Goal: Transaction & Acquisition: Purchase product/service

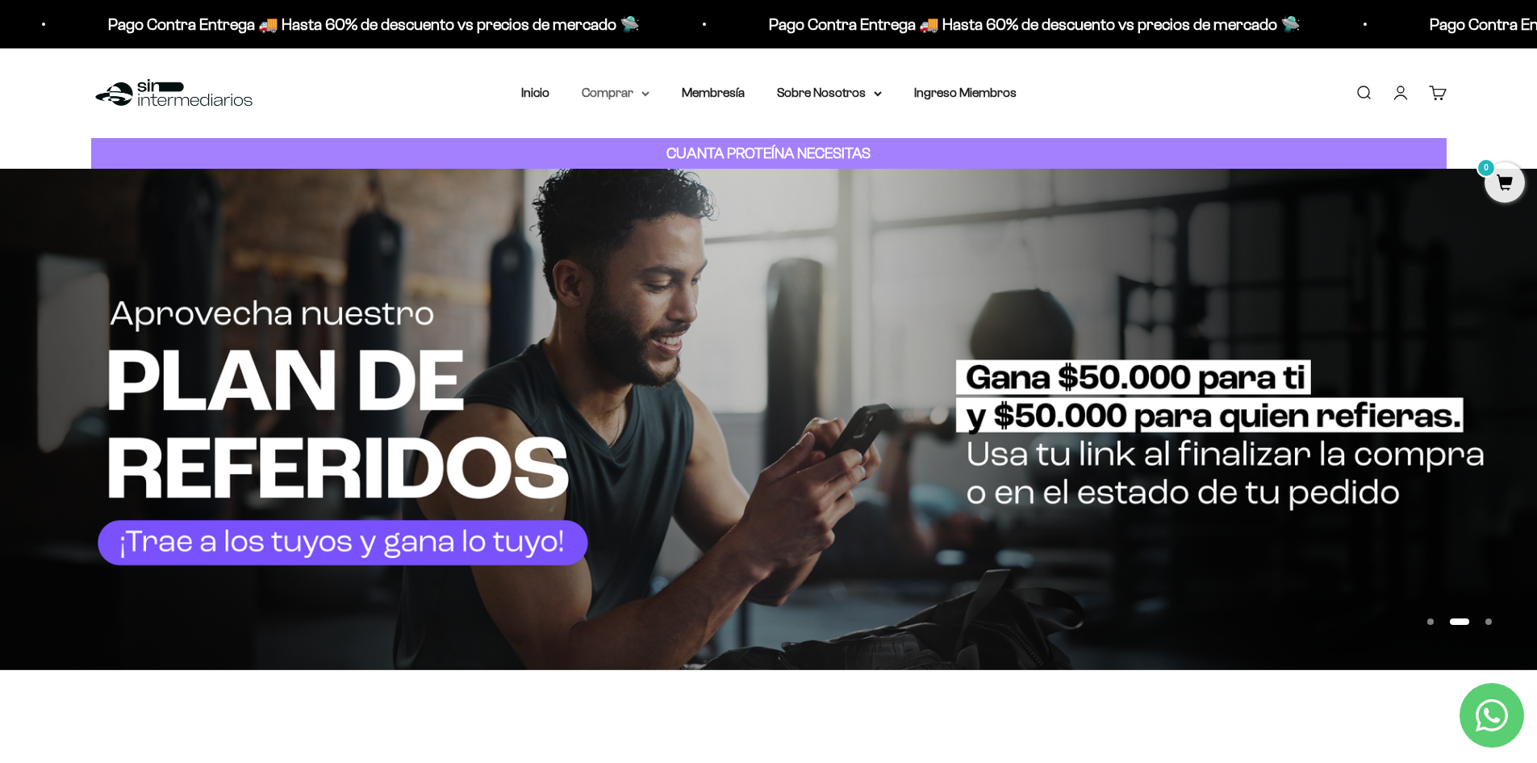
click at [628, 88] on summary "Comprar" at bounding box center [616, 92] width 68 height 21
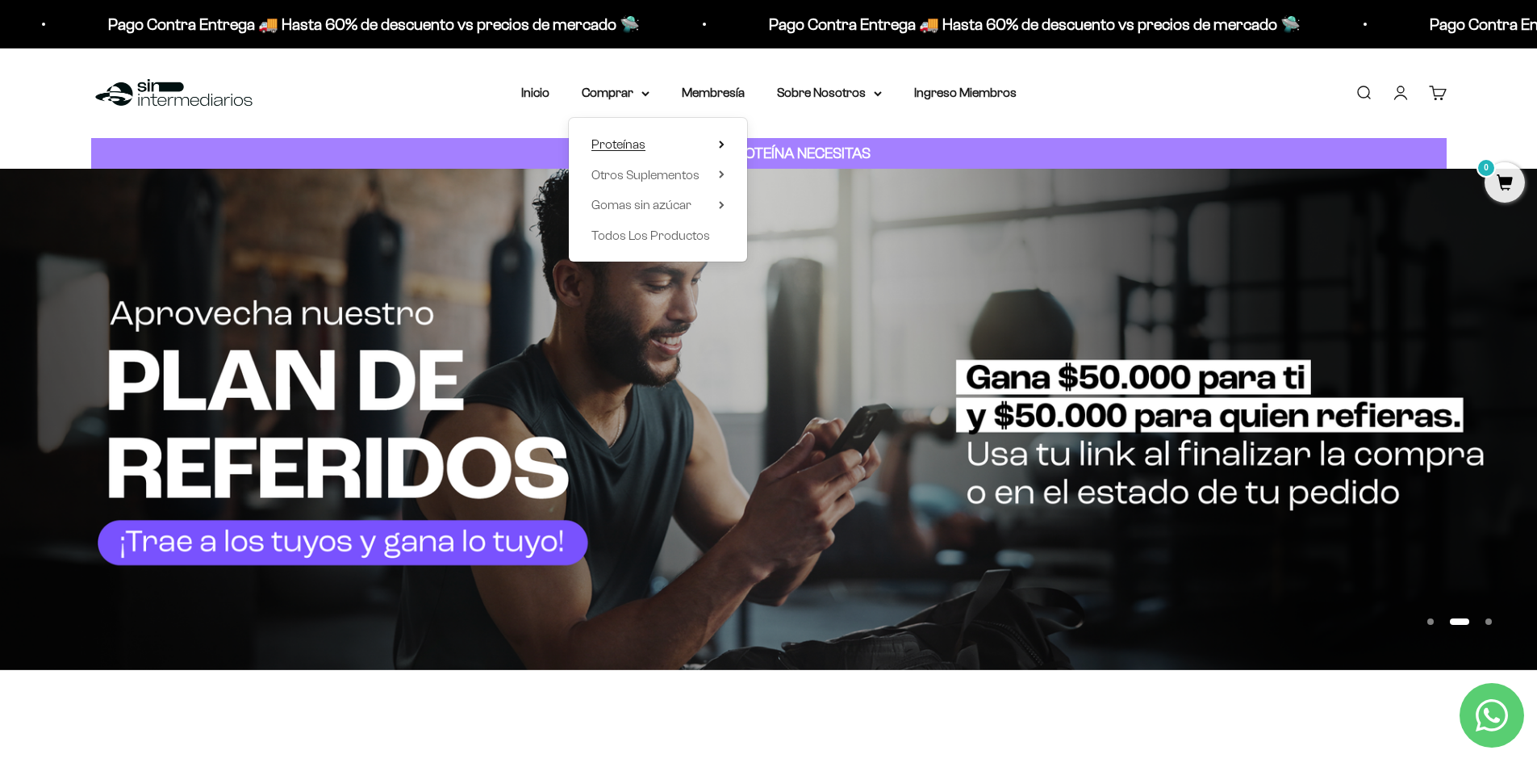
click at [667, 141] on summary "Proteínas" at bounding box center [658, 144] width 133 height 21
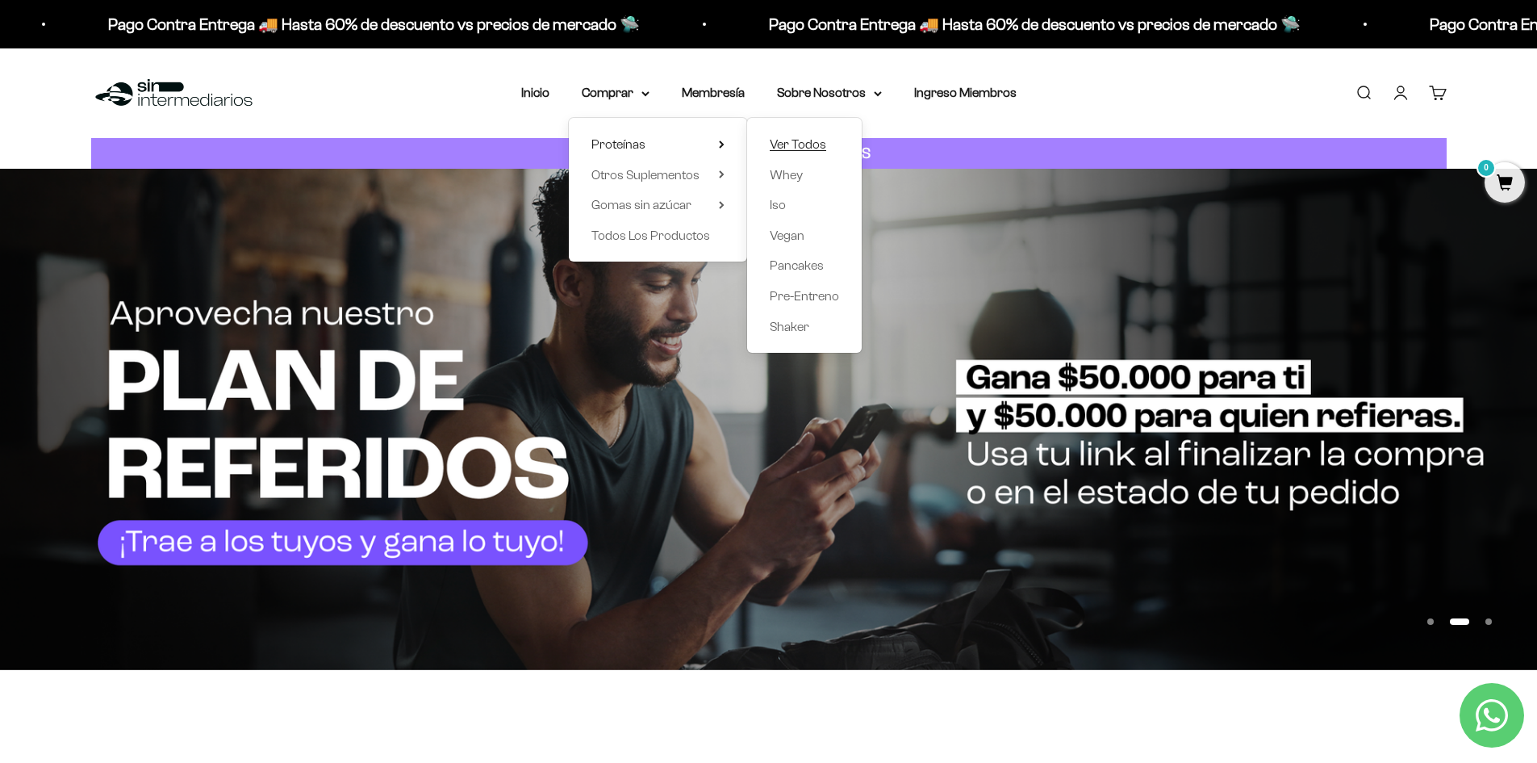
click at [797, 139] on span "Ver Todos" at bounding box center [798, 144] width 56 height 14
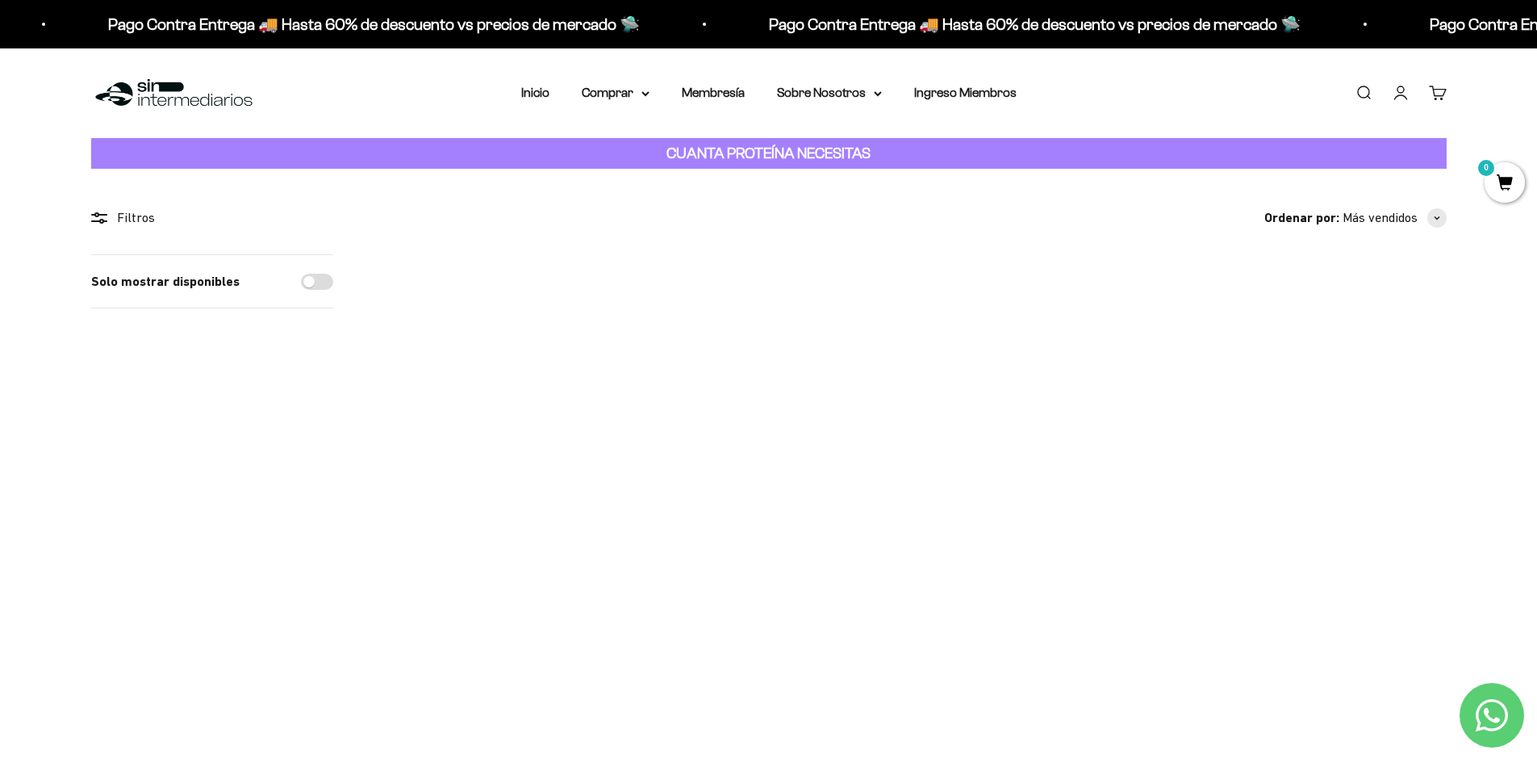
scroll to position [242, 0]
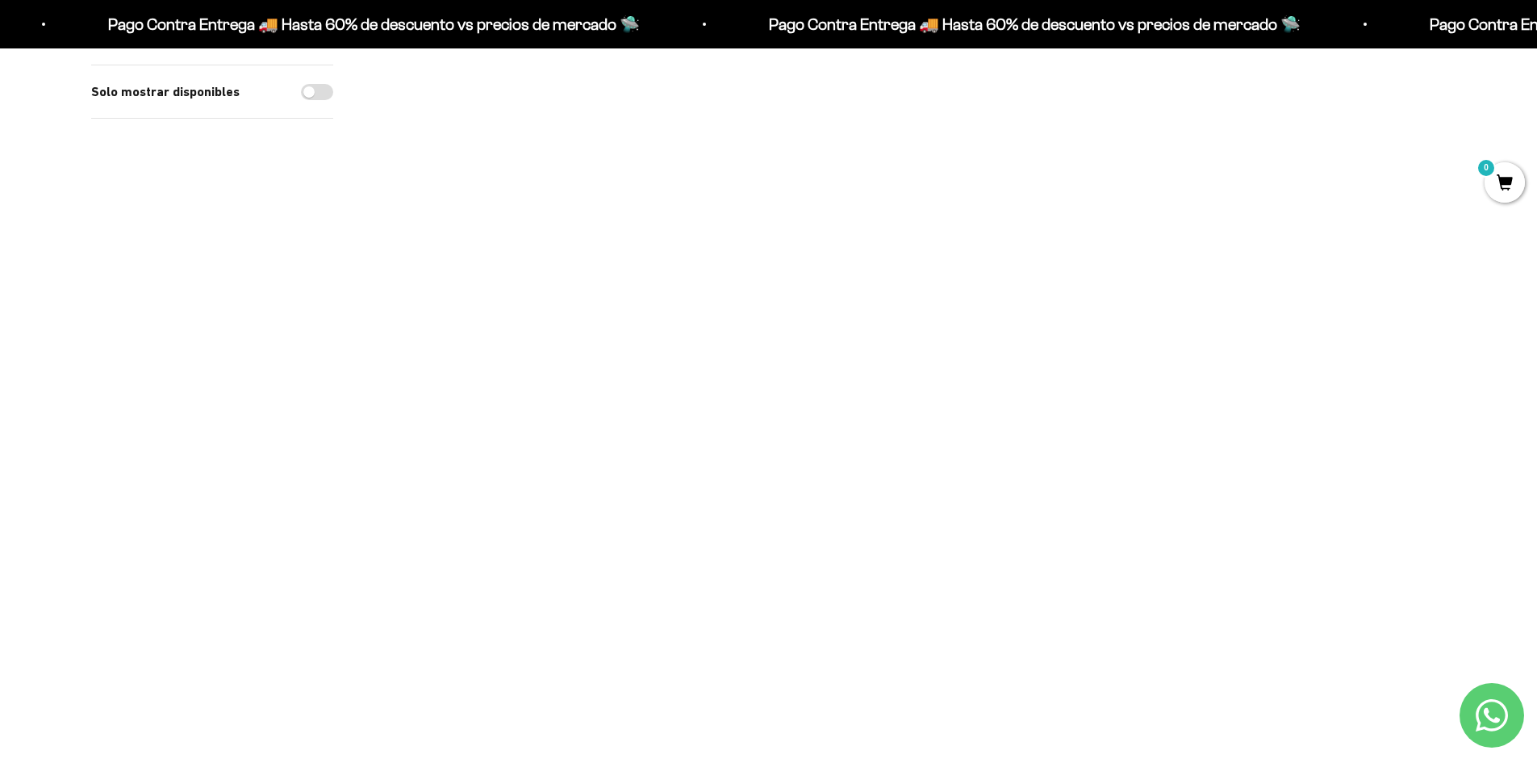
click at [446, 429] on img at bounding box center [471, 473] width 199 height 199
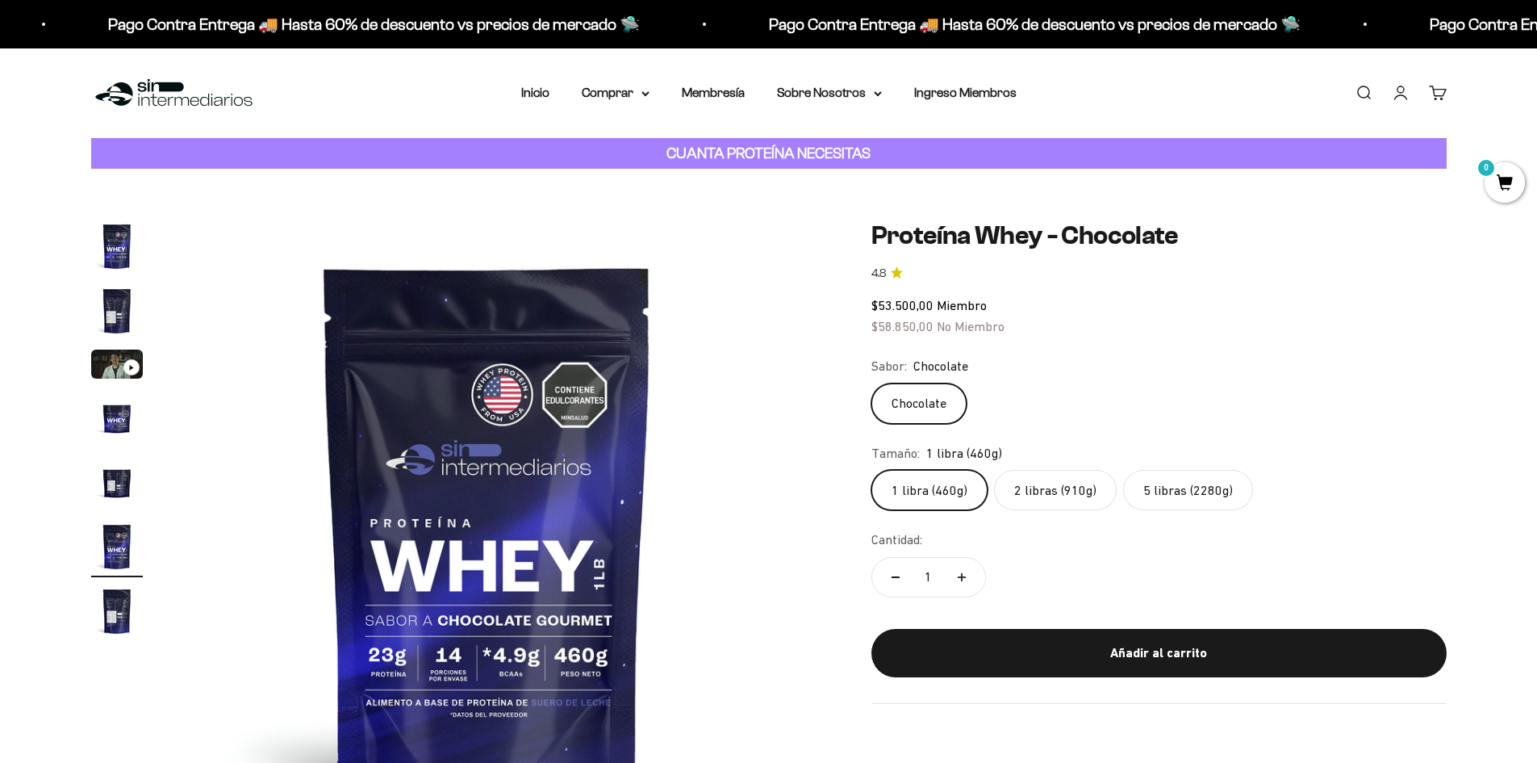
click at [119, 249] on img "Ir al artículo 1" at bounding box center [117, 246] width 52 height 52
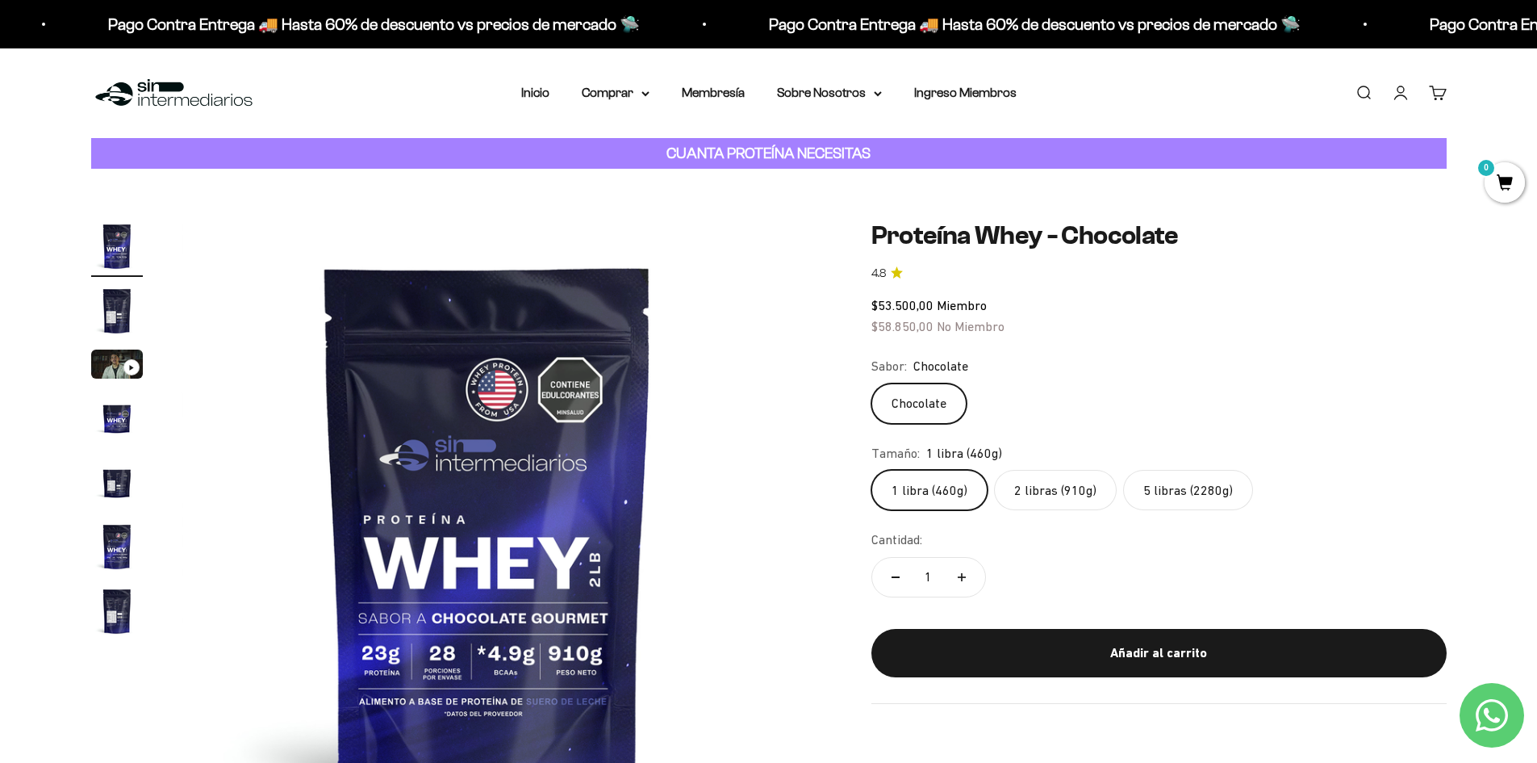
click at [127, 303] on img "Ir al artículo 2" at bounding box center [117, 311] width 52 height 52
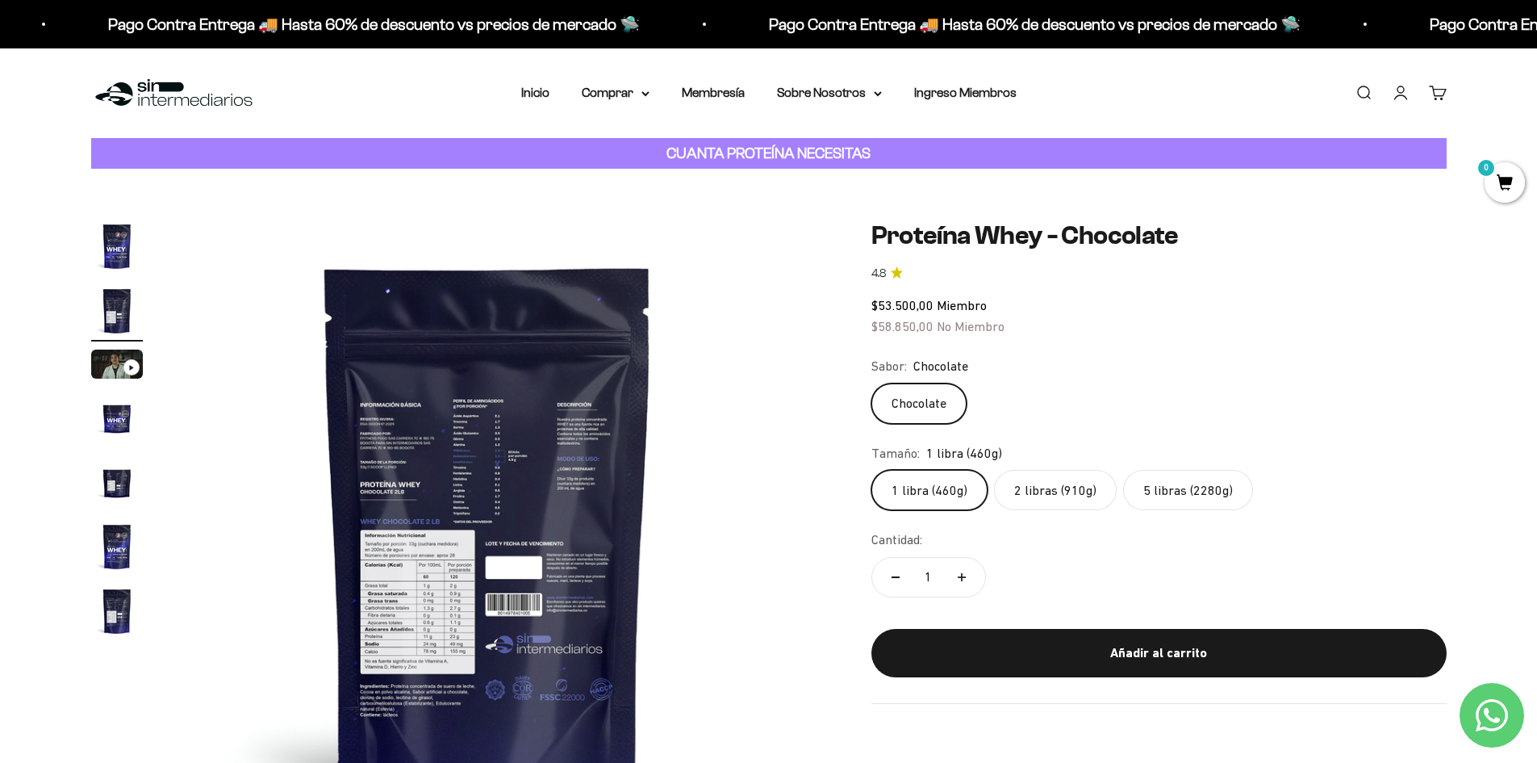
click at [119, 364] on img "Ir al artículo 3" at bounding box center [117, 363] width 52 height 29
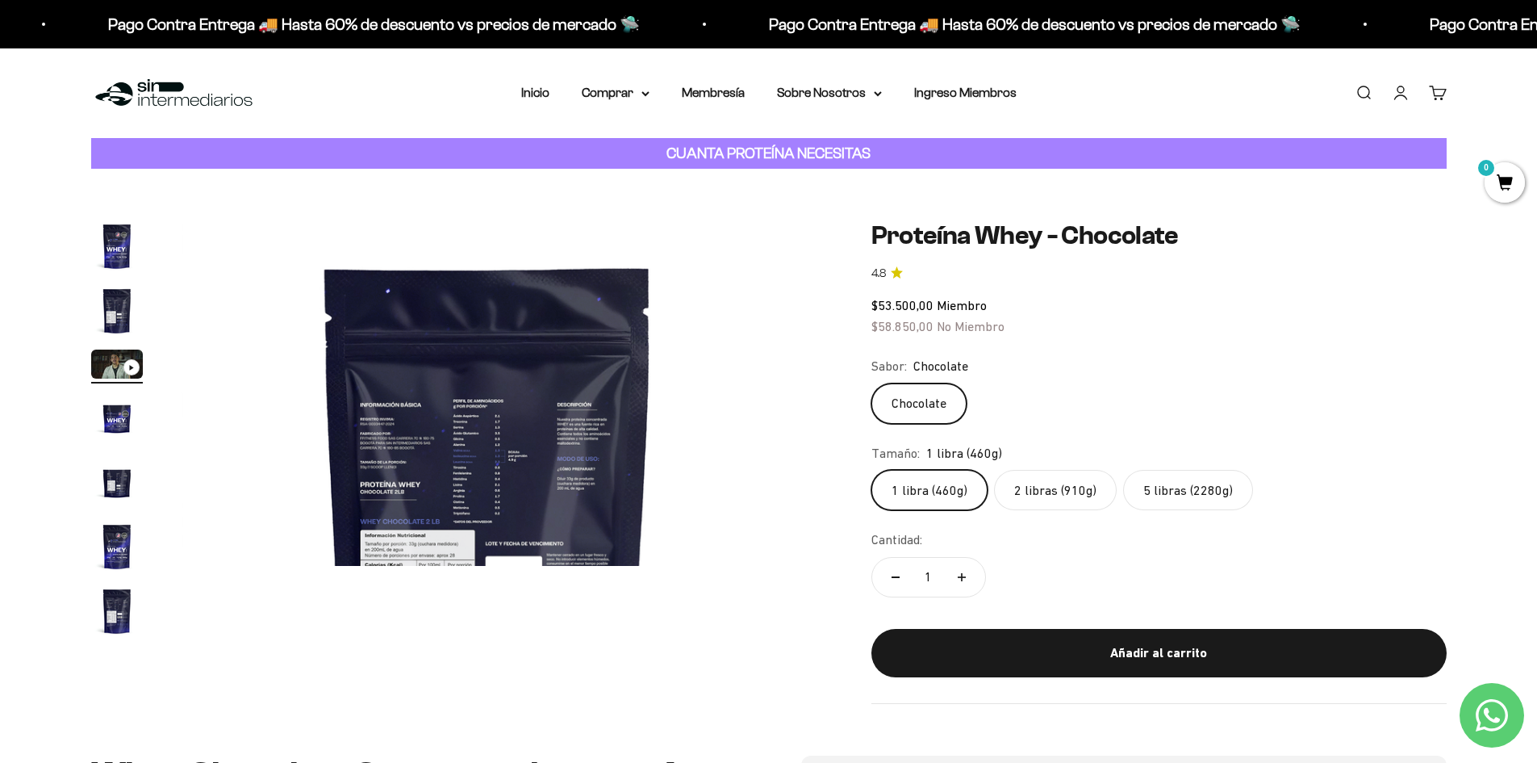
scroll to position [0, 1264]
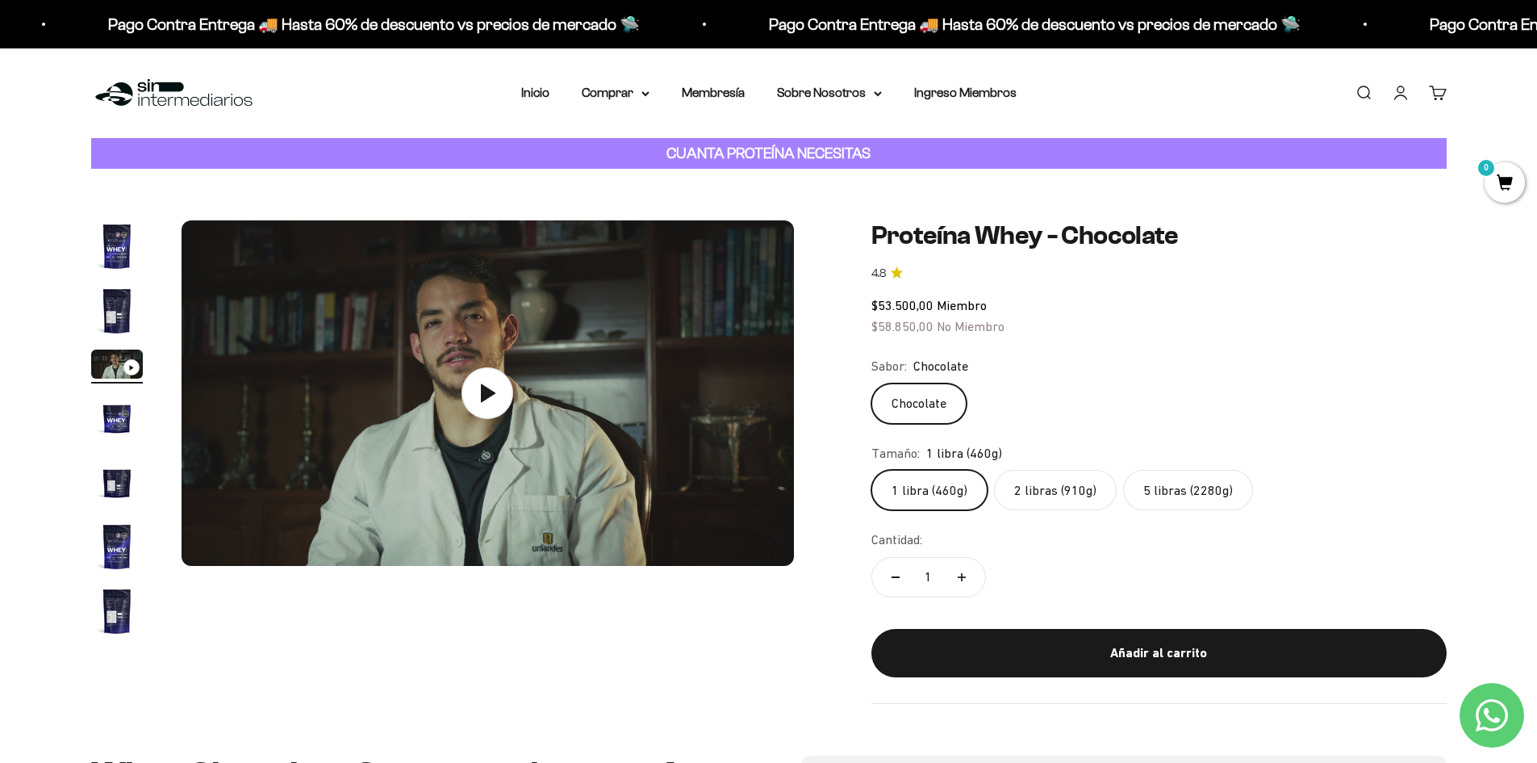
click at [104, 424] on img "Ir al artículo 4" at bounding box center [117, 417] width 52 height 52
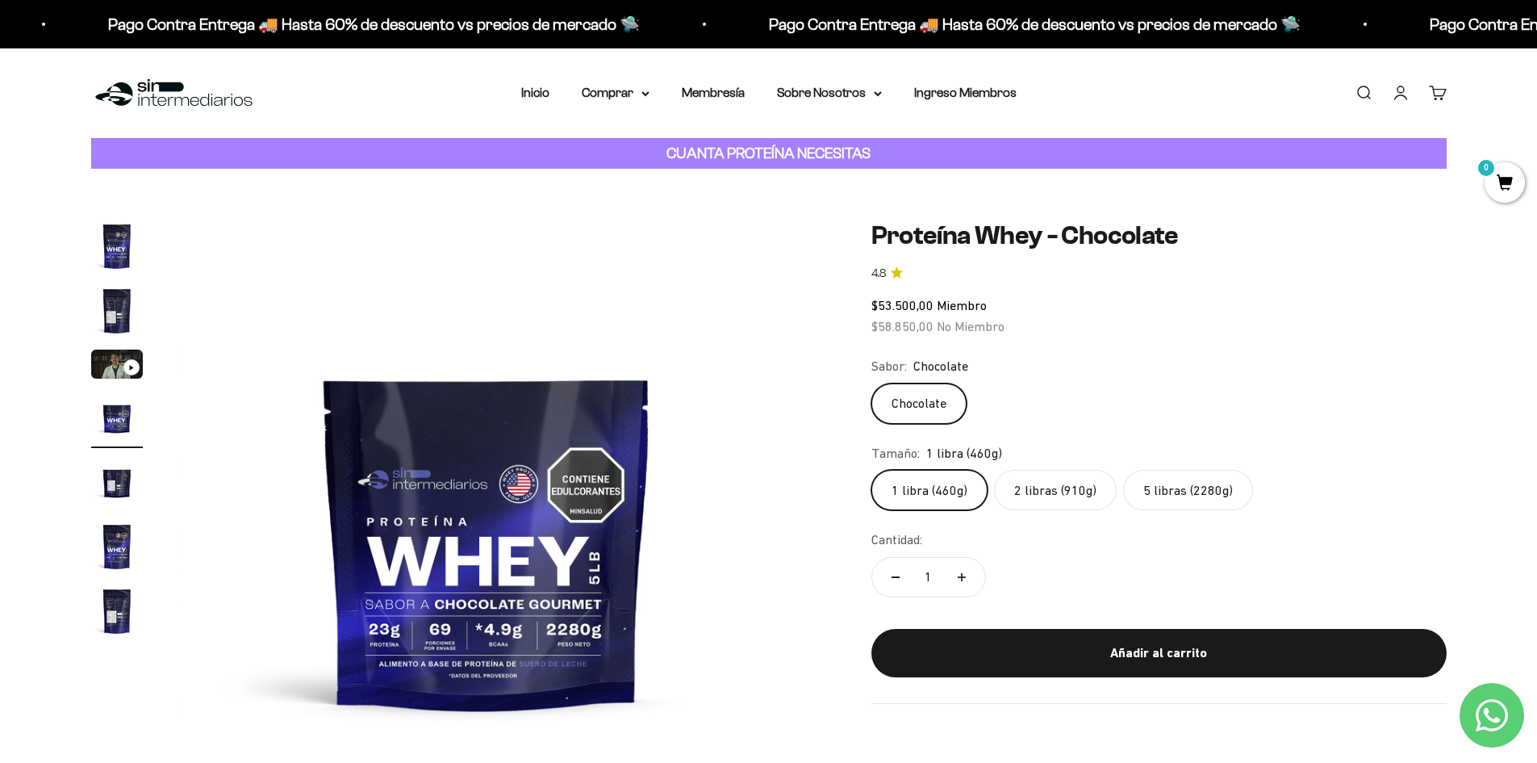
click at [1167, 494] on label "5 libras (2280g)" at bounding box center [1188, 490] width 130 height 40
click at [872, 470] on input "5 libras (2280g)" at bounding box center [871, 469] width 1 height 1
click at [1051, 489] on label "2 libras (910g)" at bounding box center [1055, 490] width 123 height 40
click at [872, 470] on input "2 libras (910g)" at bounding box center [871, 469] width 1 height 1
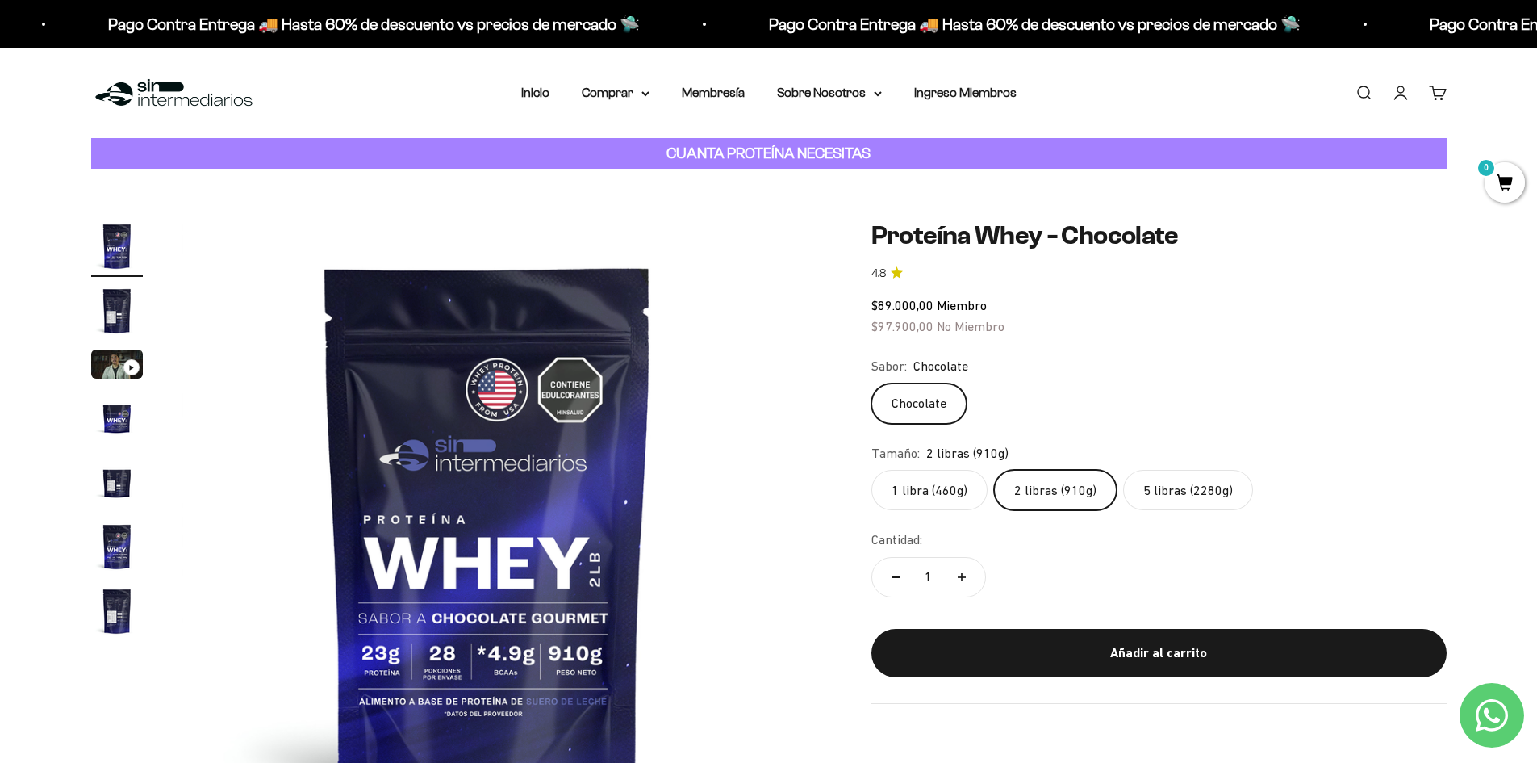
drag, startPoint x: 879, startPoint y: 323, endPoint x: 1052, endPoint y: 316, distance: 172.8
click at [1108, 316] on div "$89.000,00 Miembro $97.900,00 No Miembro" at bounding box center [1159, 315] width 575 height 41
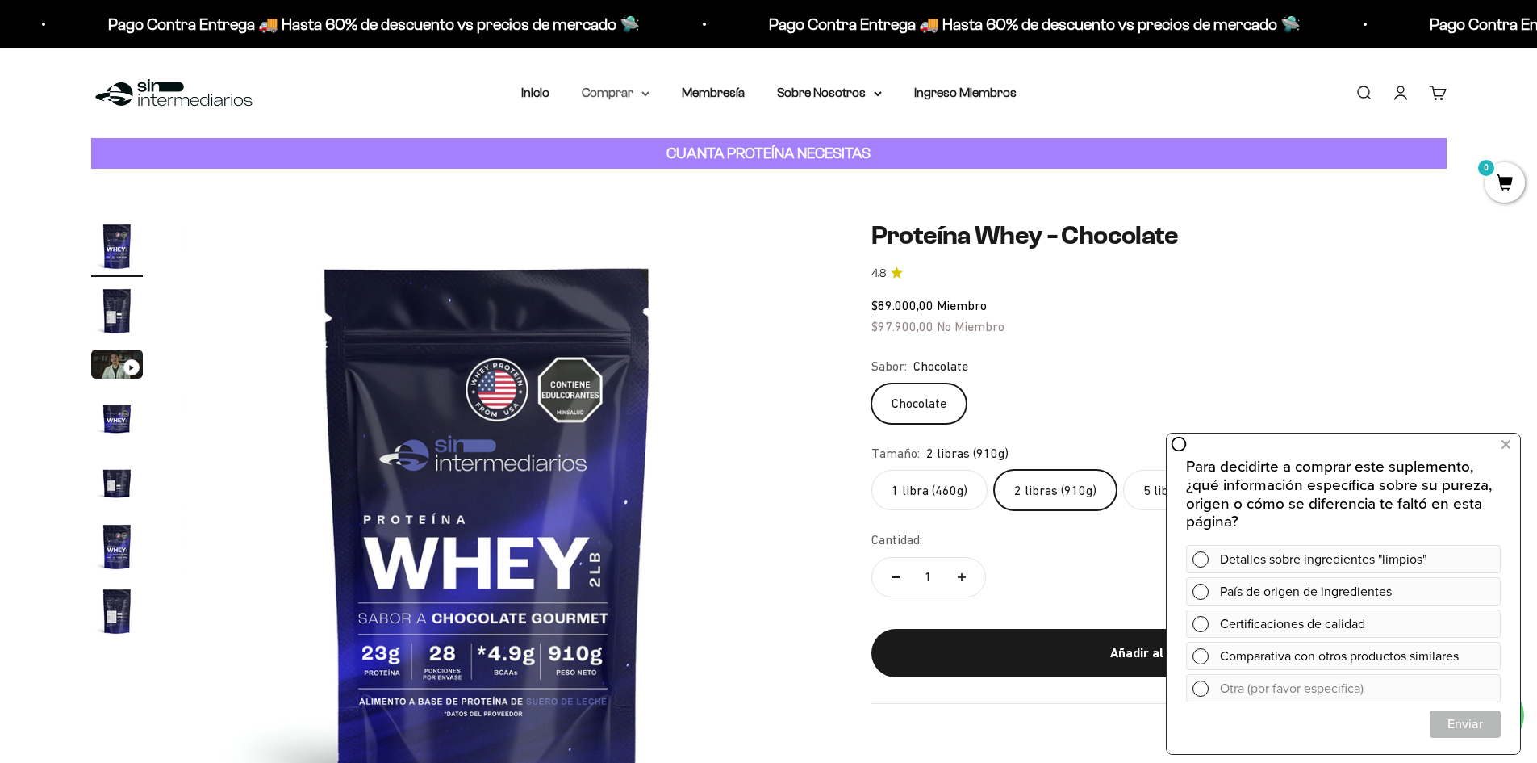
click at [629, 96] on summary "Comprar" at bounding box center [616, 92] width 68 height 21
click at [656, 139] on summary "Proteínas" at bounding box center [658, 144] width 133 height 21
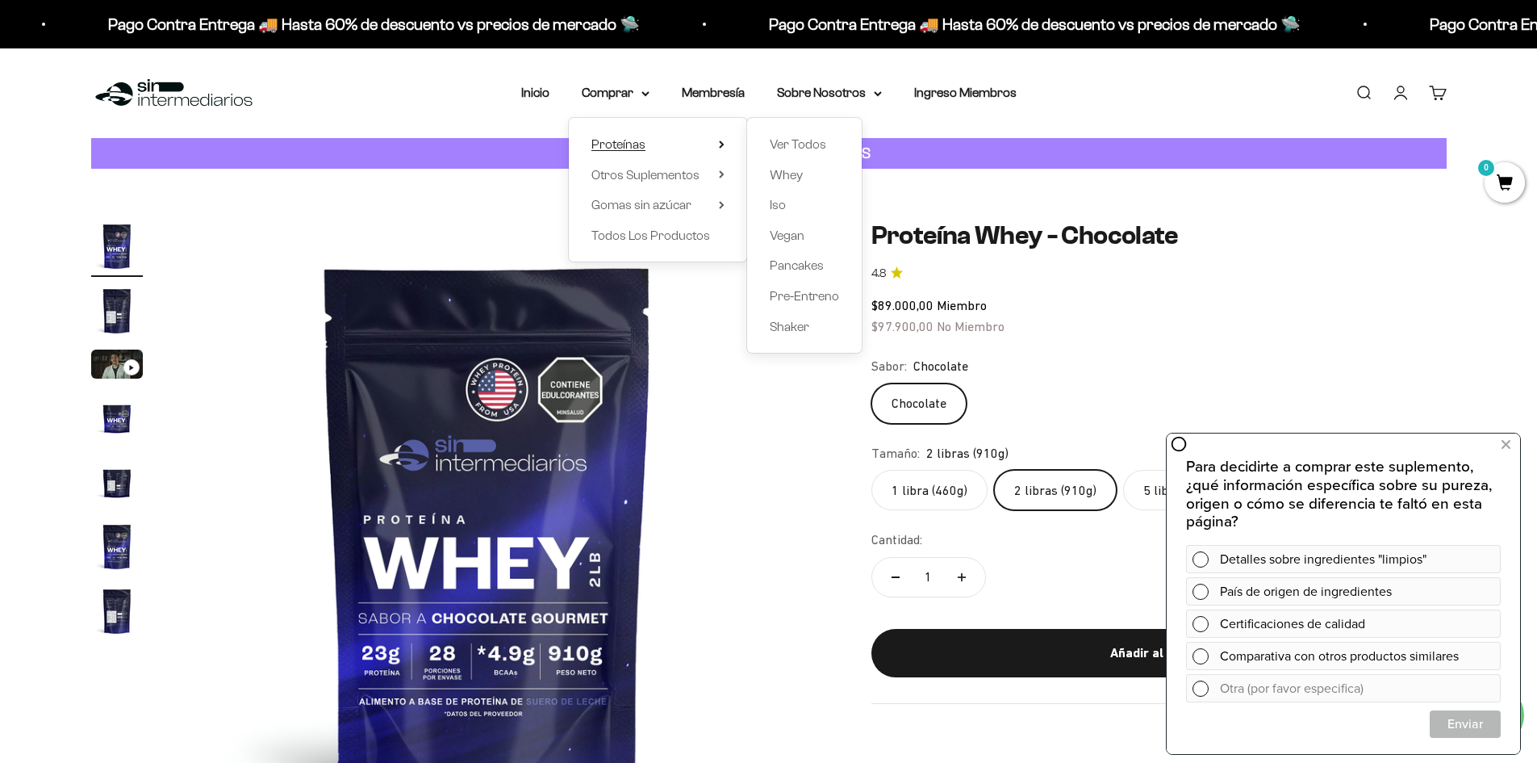
click at [656, 139] on summary "Proteínas" at bounding box center [658, 144] width 133 height 21
click at [674, 173] on span "Otros Suplementos" at bounding box center [646, 175] width 108 height 14
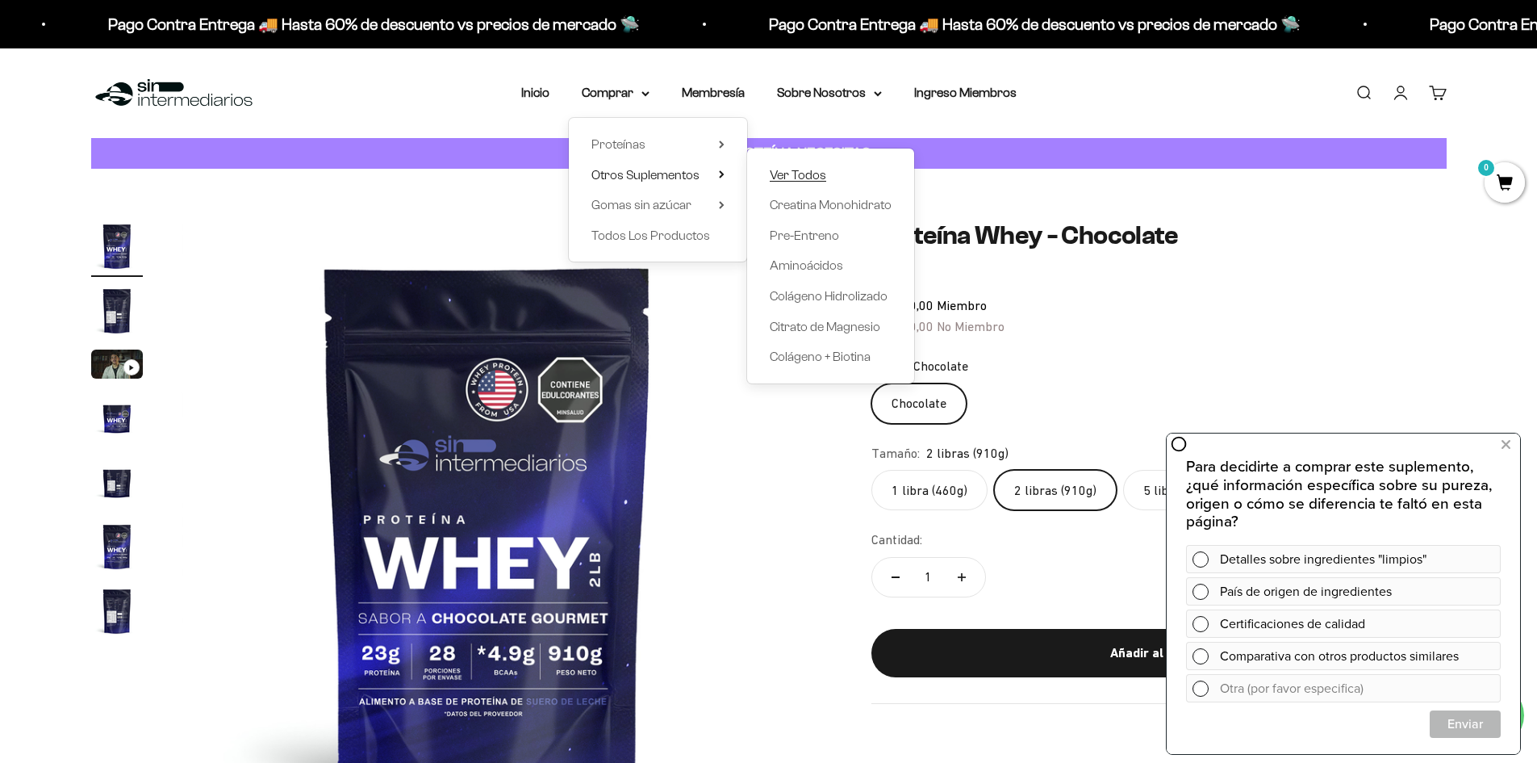
click at [812, 178] on span "Ver Todos" at bounding box center [798, 175] width 56 height 14
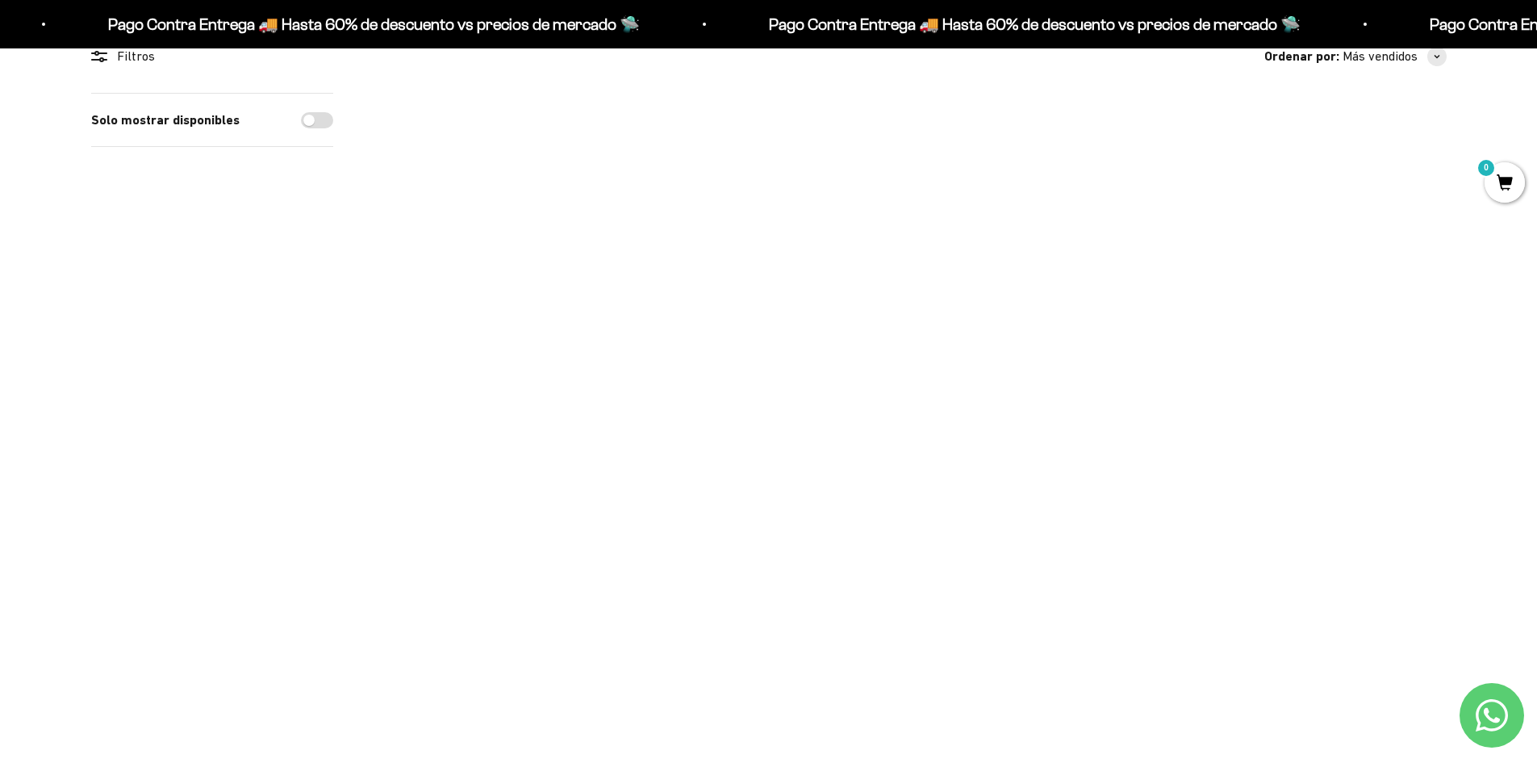
scroll to position [81, 0]
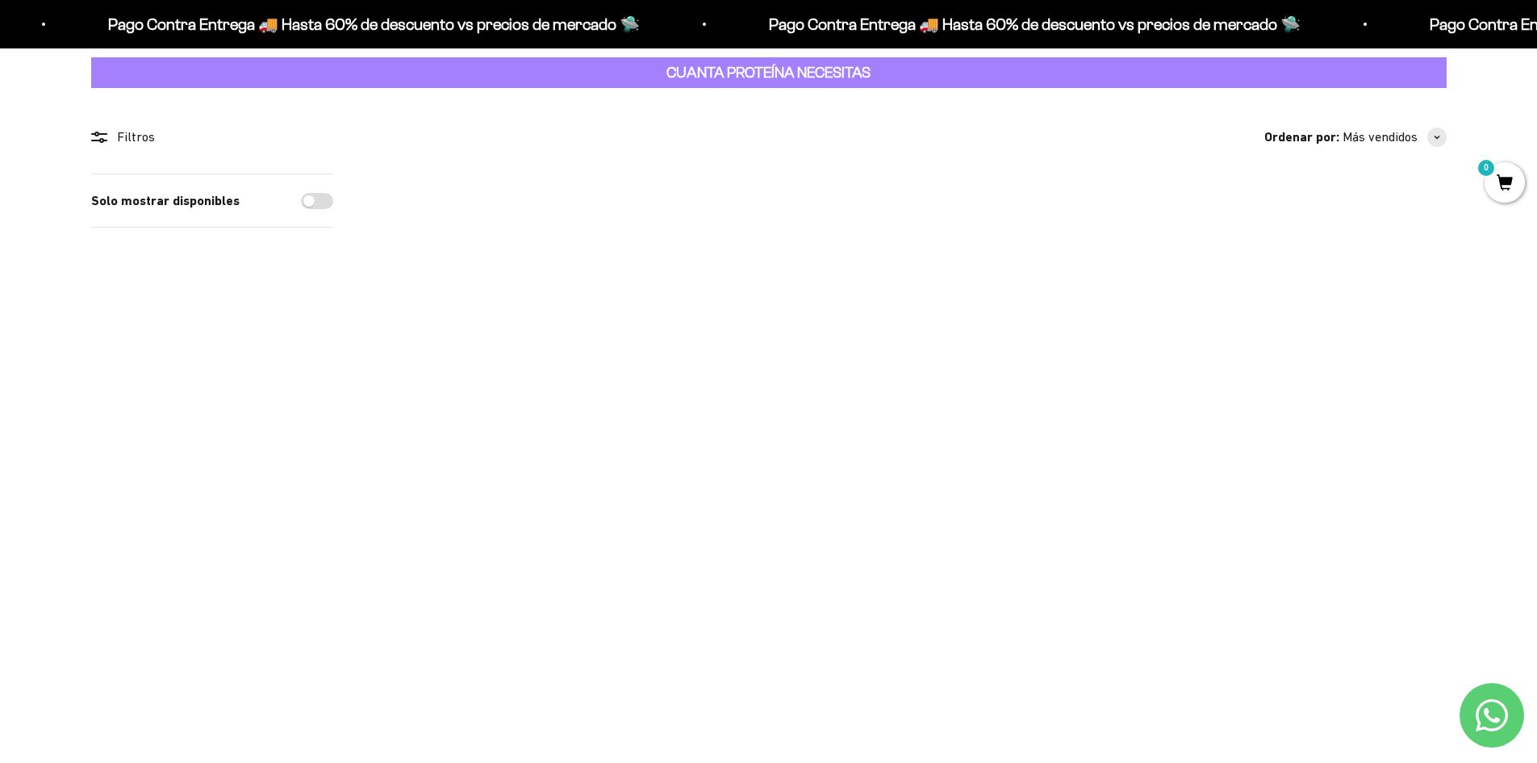
click at [481, 234] on img at bounding box center [471, 273] width 199 height 199
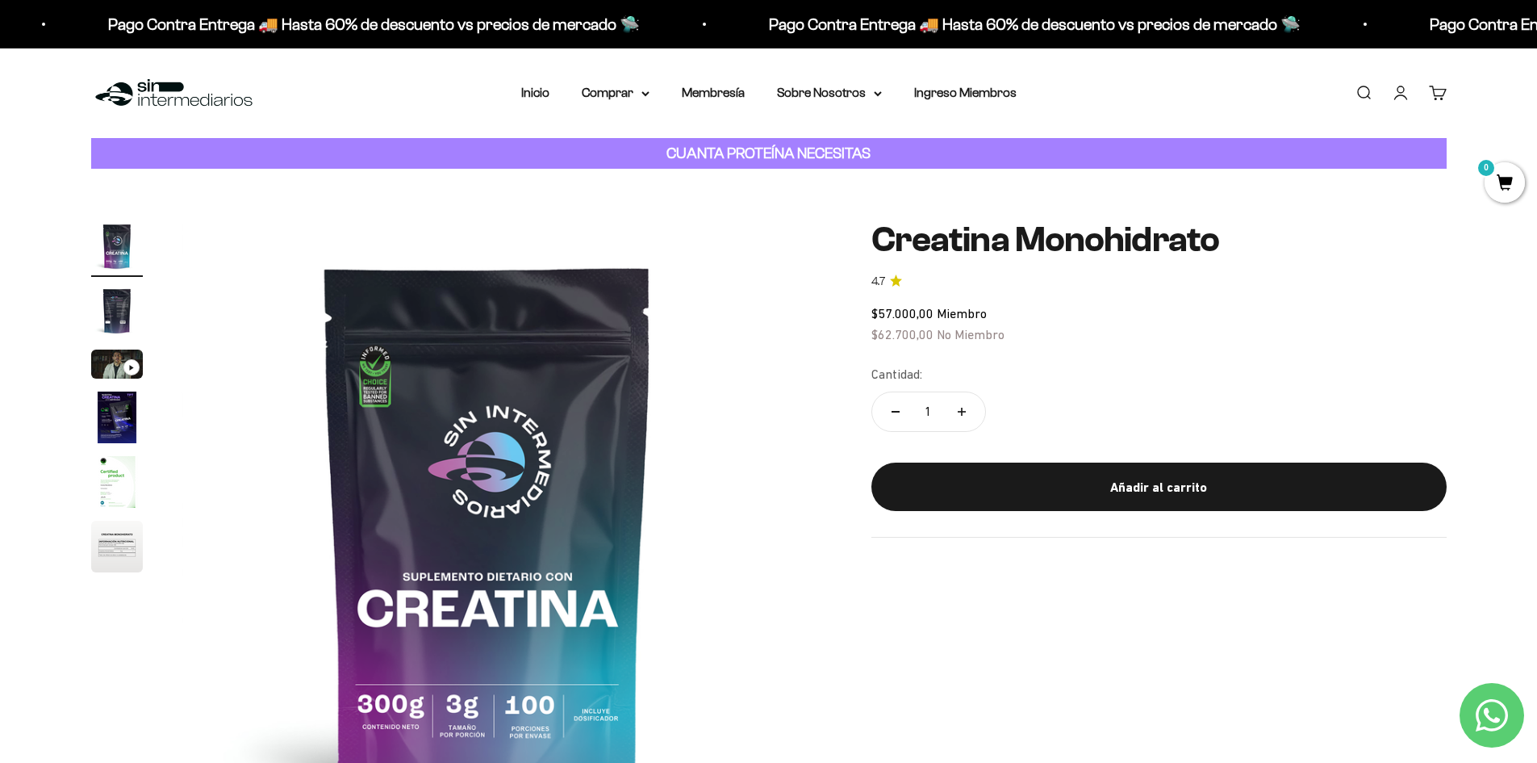
click at [120, 414] on img "Ir al artículo 4" at bounding box center [117, 417] width 52 height 52
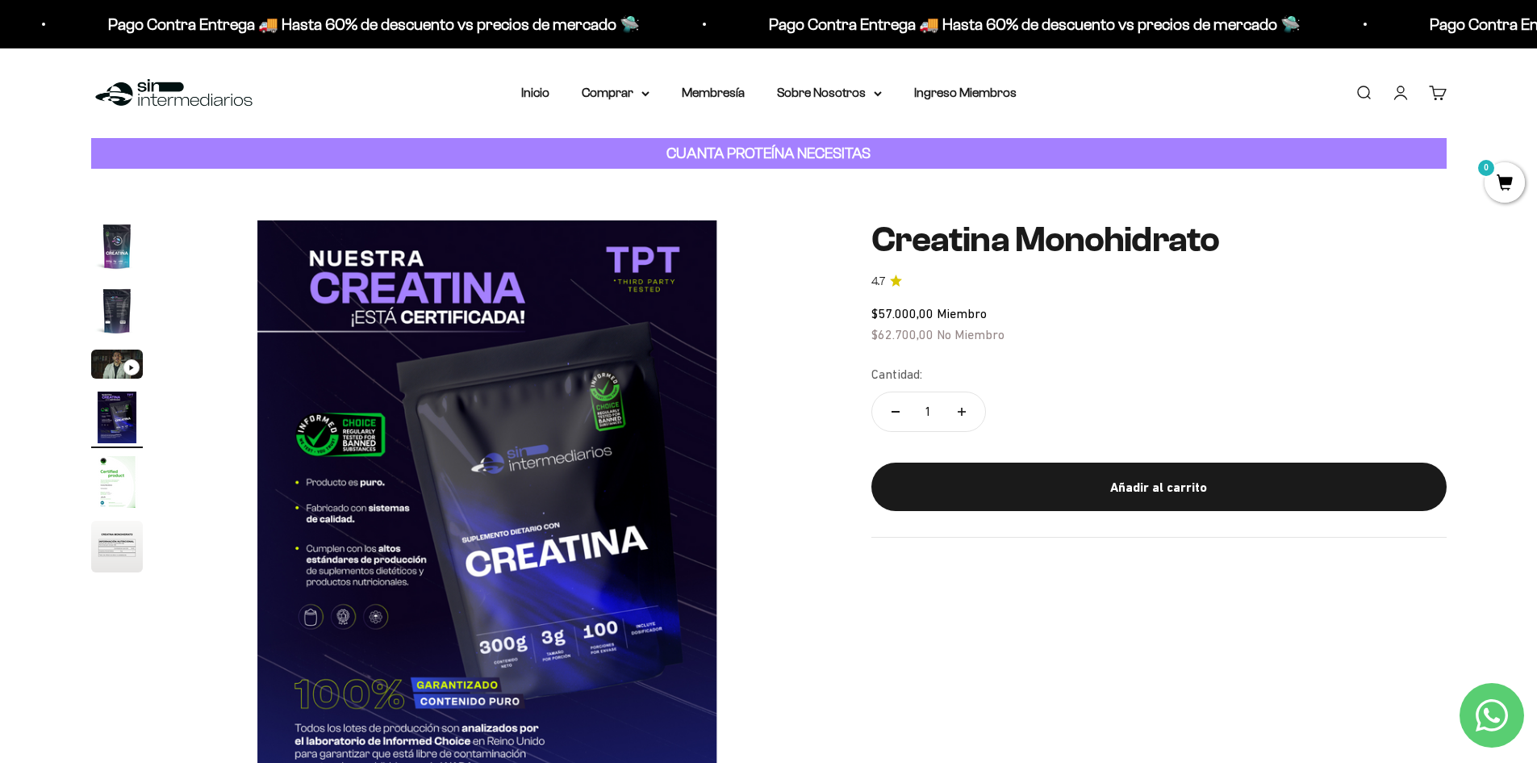
click at [125, 237] on img "Ir al artículo 1" at bounding box center [117, 246] width 52 height 52
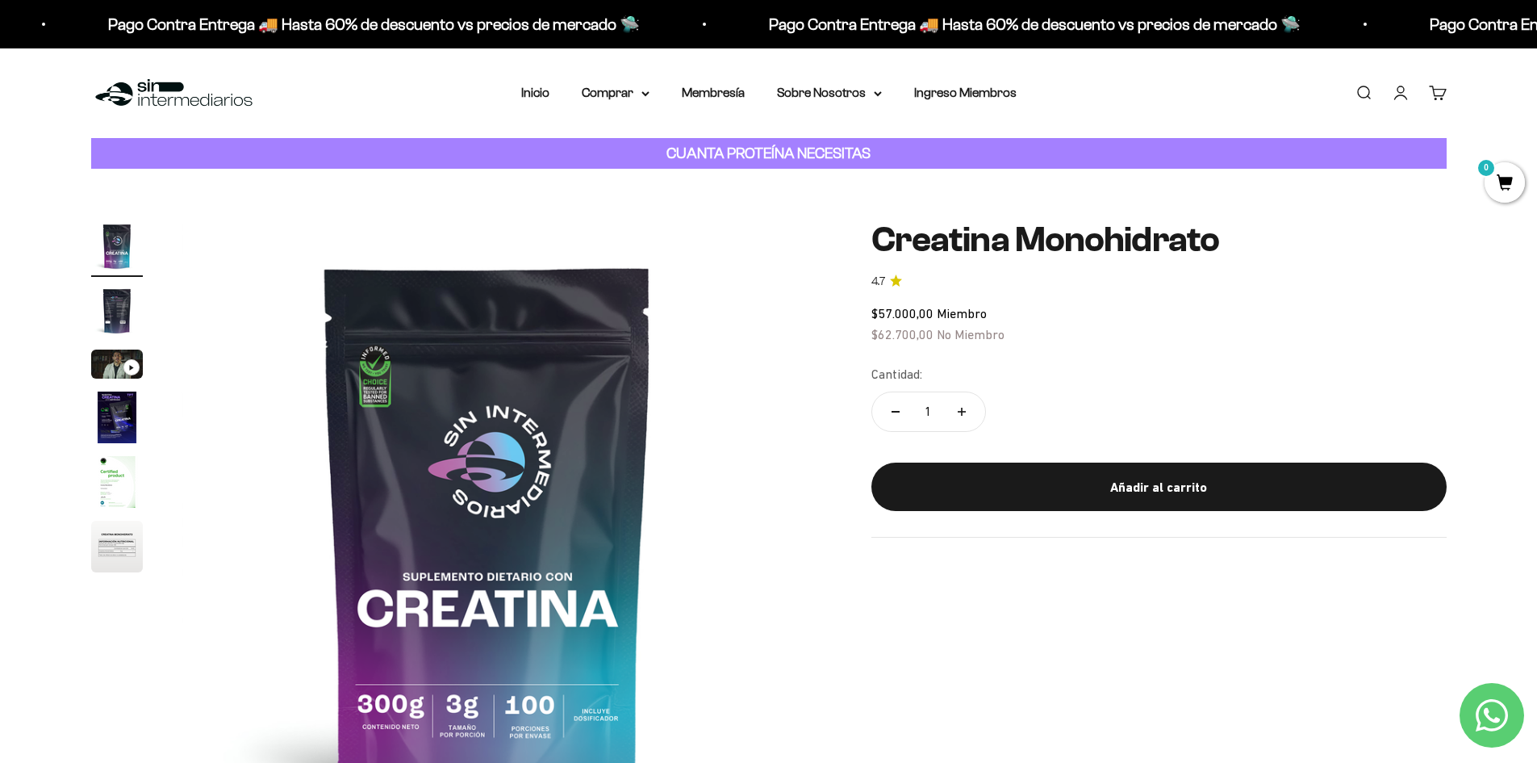
scroll to position [81, 0]
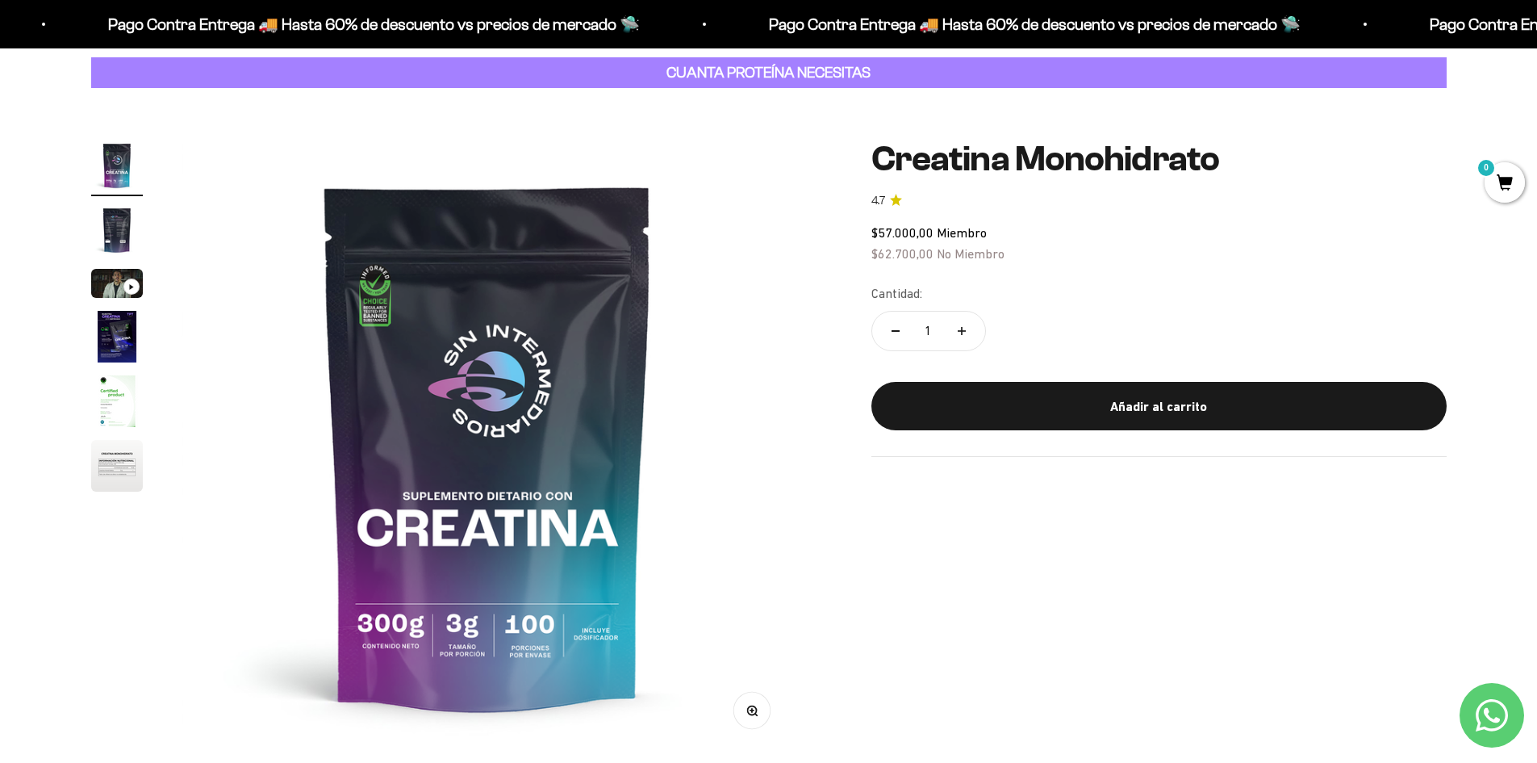
click at [467, 100] on div "Zoom Ir al artículo 1 Ir al artículo 2 Ir al artículo 3 Ir al artículo 4 Ir al …" at bounding box center [768, 446] width 1537 height 716
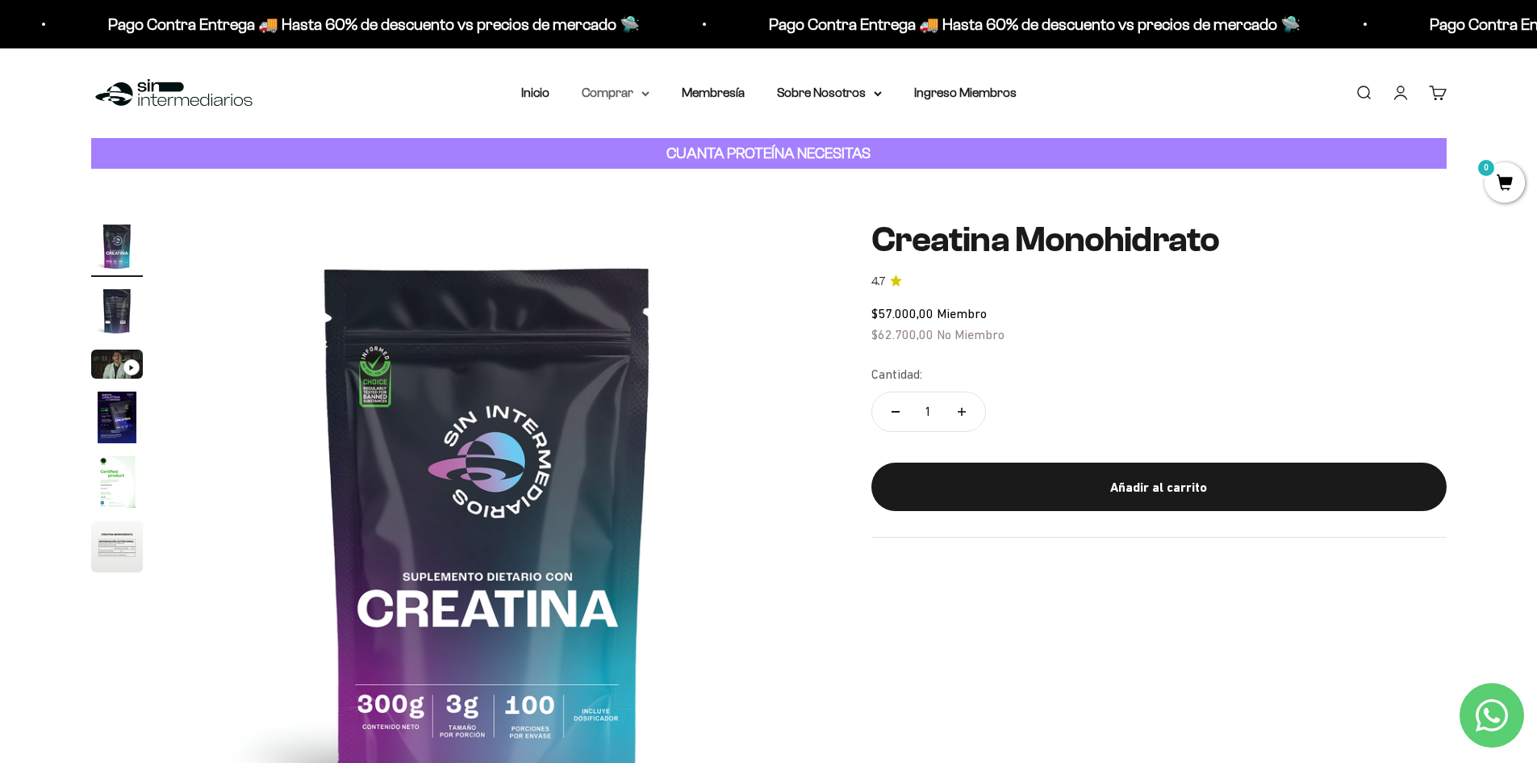
click at [639, 90] on summary "Comprar" at bounding box center [616, 92] width 68 height 21
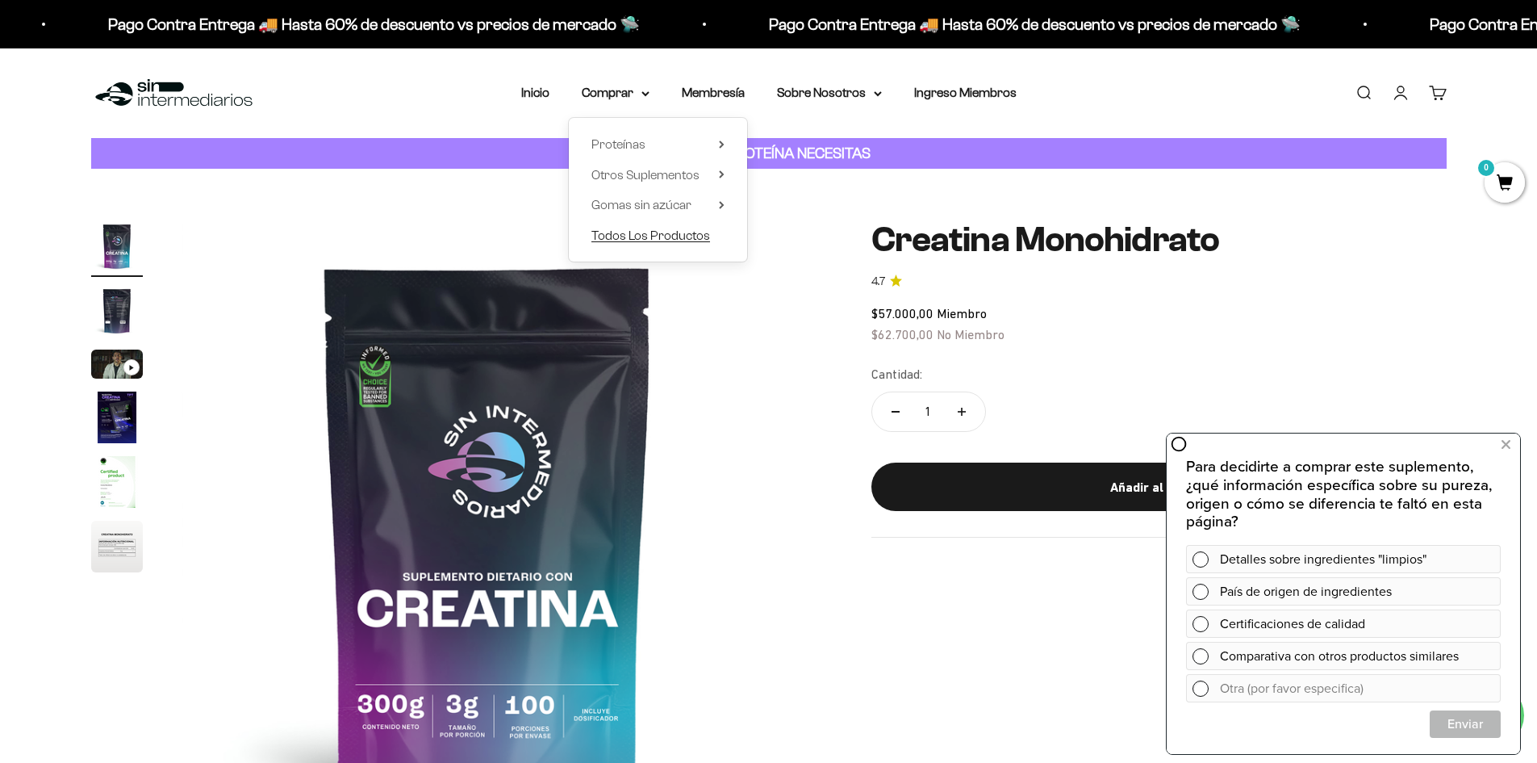
click at [668, 235] on span "Todos Los Productos" at bounding box center [651, 235] width 119 height 14
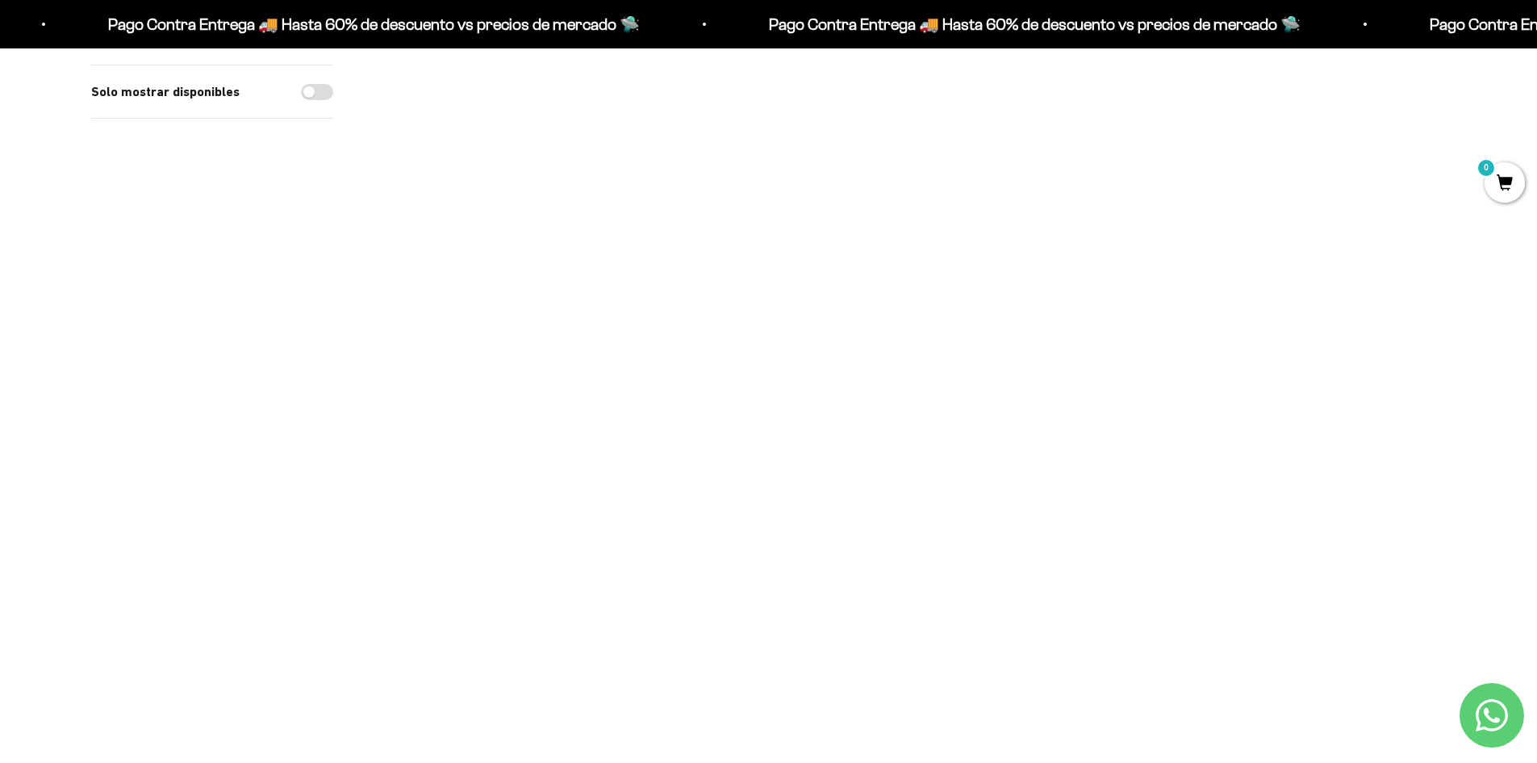
scroll to position [807, 0]
click at [491, 318] on img at bounding box center [471, 270] width 199 height 199
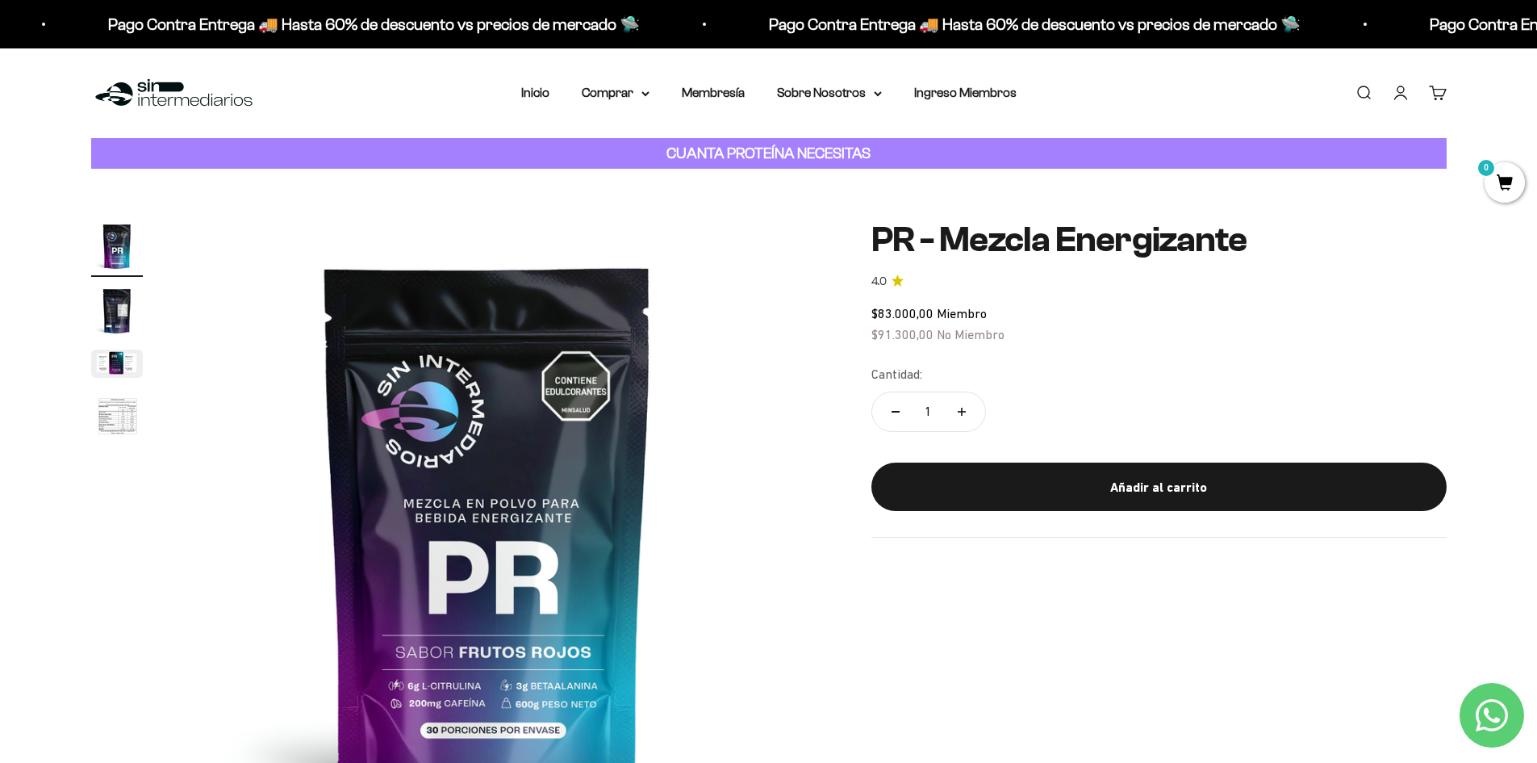
scroll to position [81, 0]
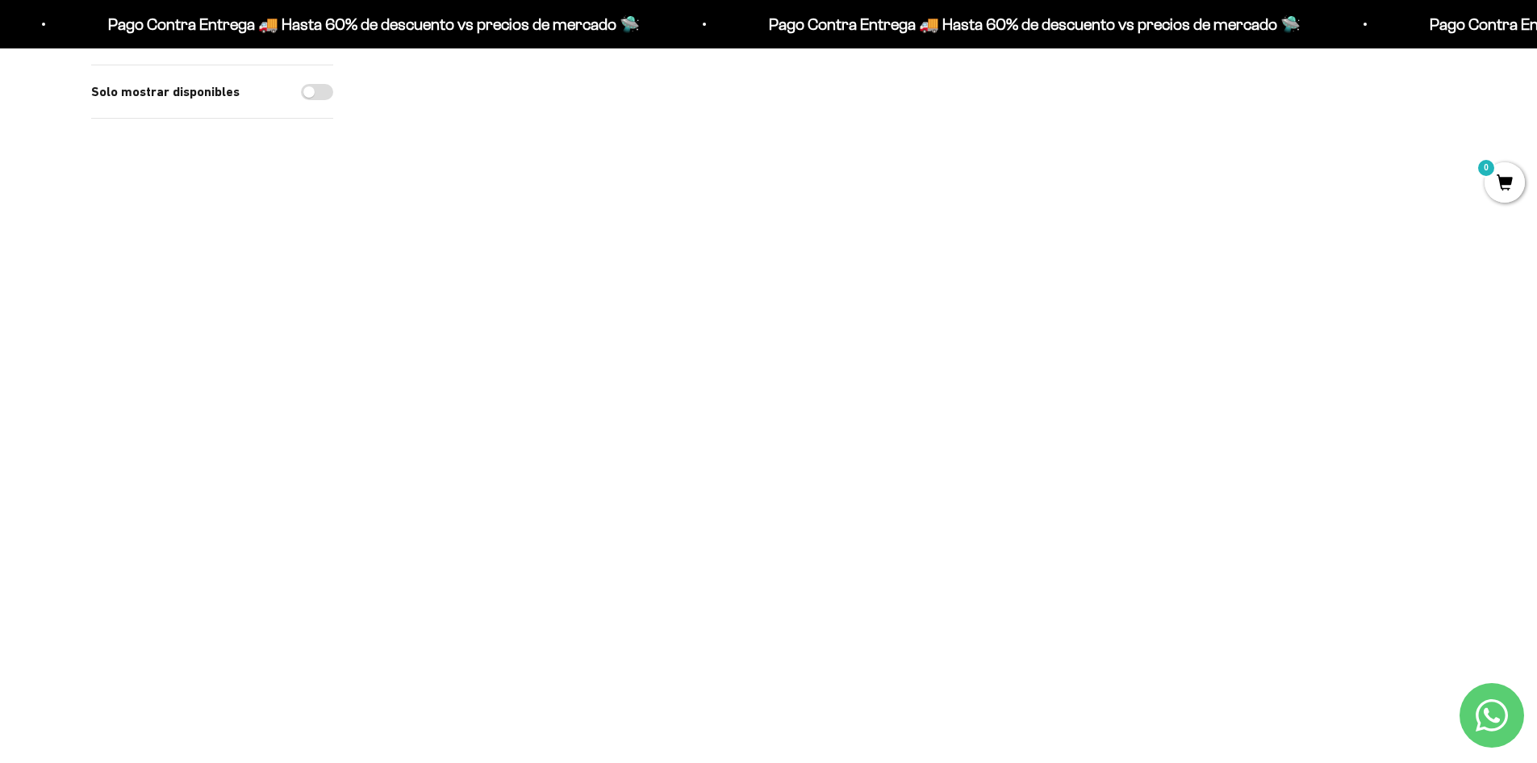
scroll to position [1372, 0]
